Goal: Information Seeking & Learning: Learn about a topic

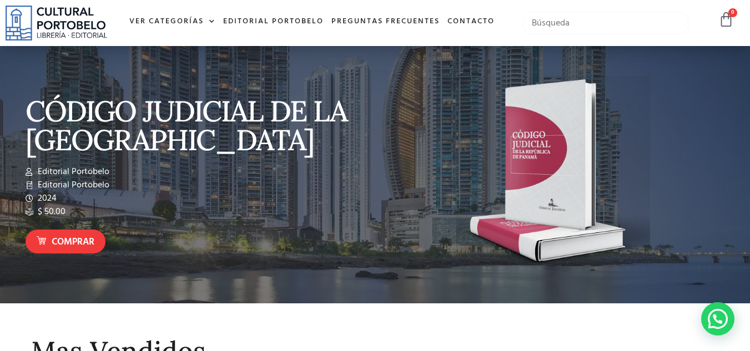
click at [606, 20] on input "text" at bounding box center [605, 23] width 167 height 23
type input "introduccion al derecho"
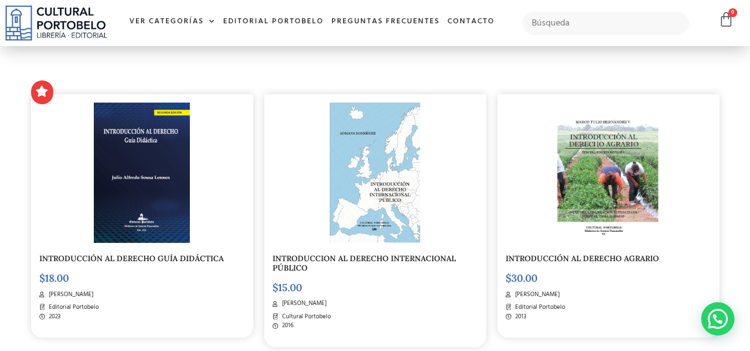
scroll to position [222, 0]
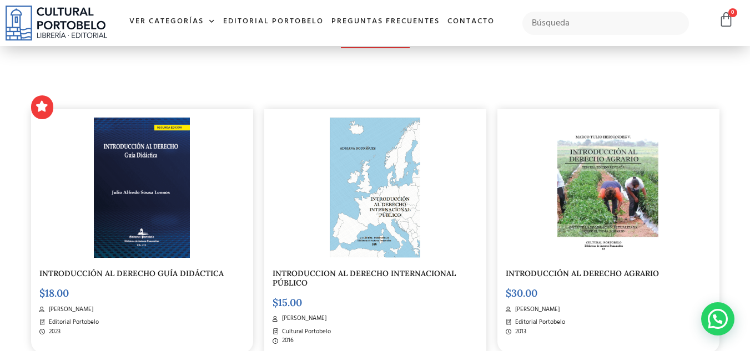
click at [168, 179] on img at bounding box center [142, 188] width 96 height 140
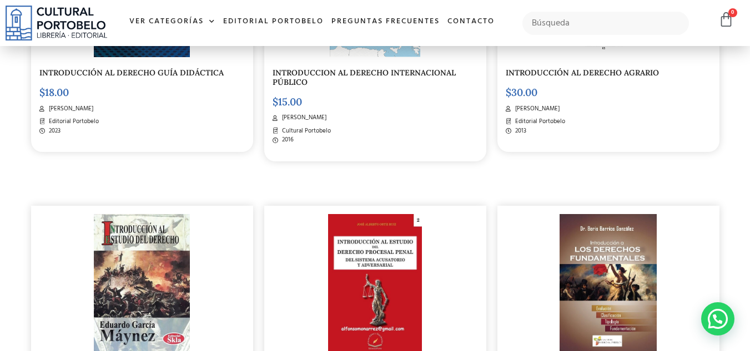
scroll to position [444, 0]
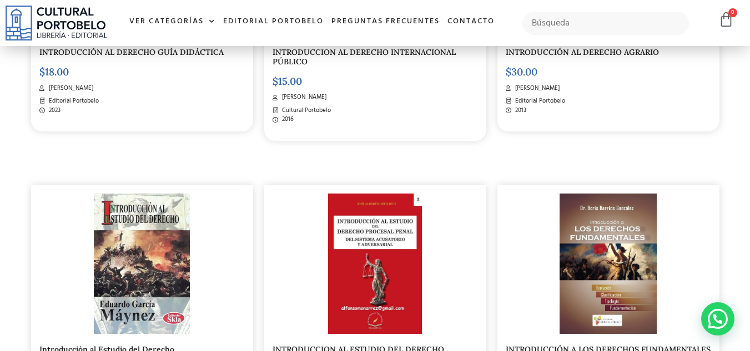
click at [127, 239] on img at bounding box center [142, 264] width 97 height 140
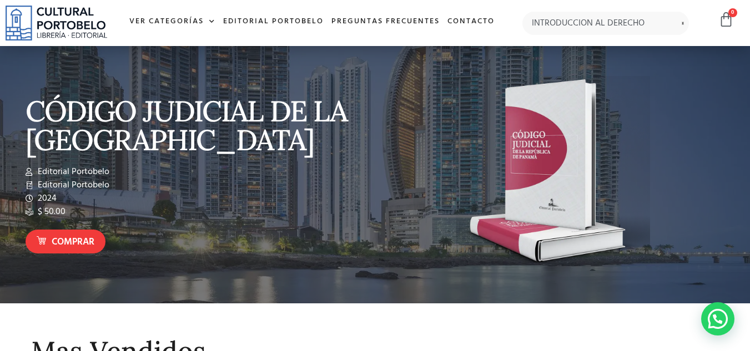
type input "INTRODUCCION AL DERECHO"
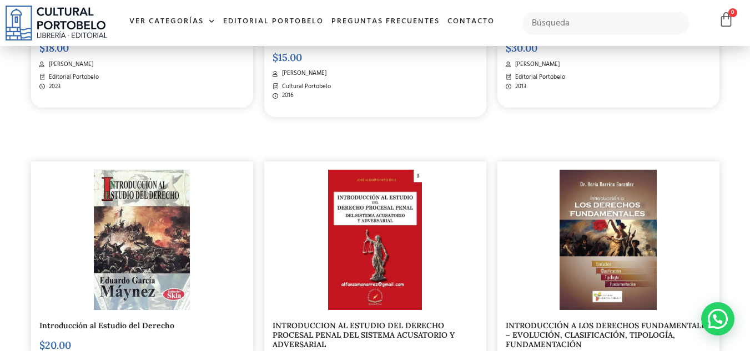
scroll to position [500, 0]
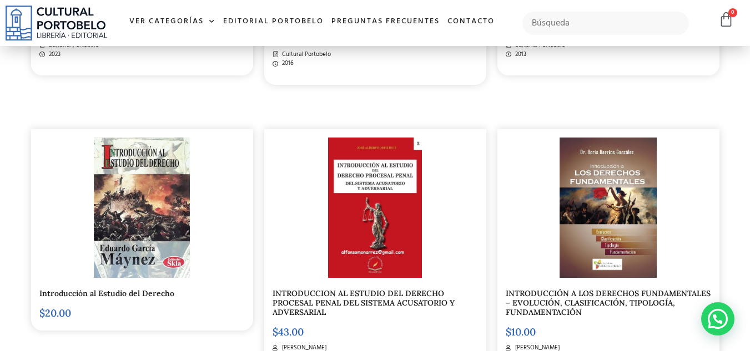
click at [186, 209] on img at bounding box center [142, 208] width 97 height 140
